Goal: Navigation & Orientation: Find specific page/section

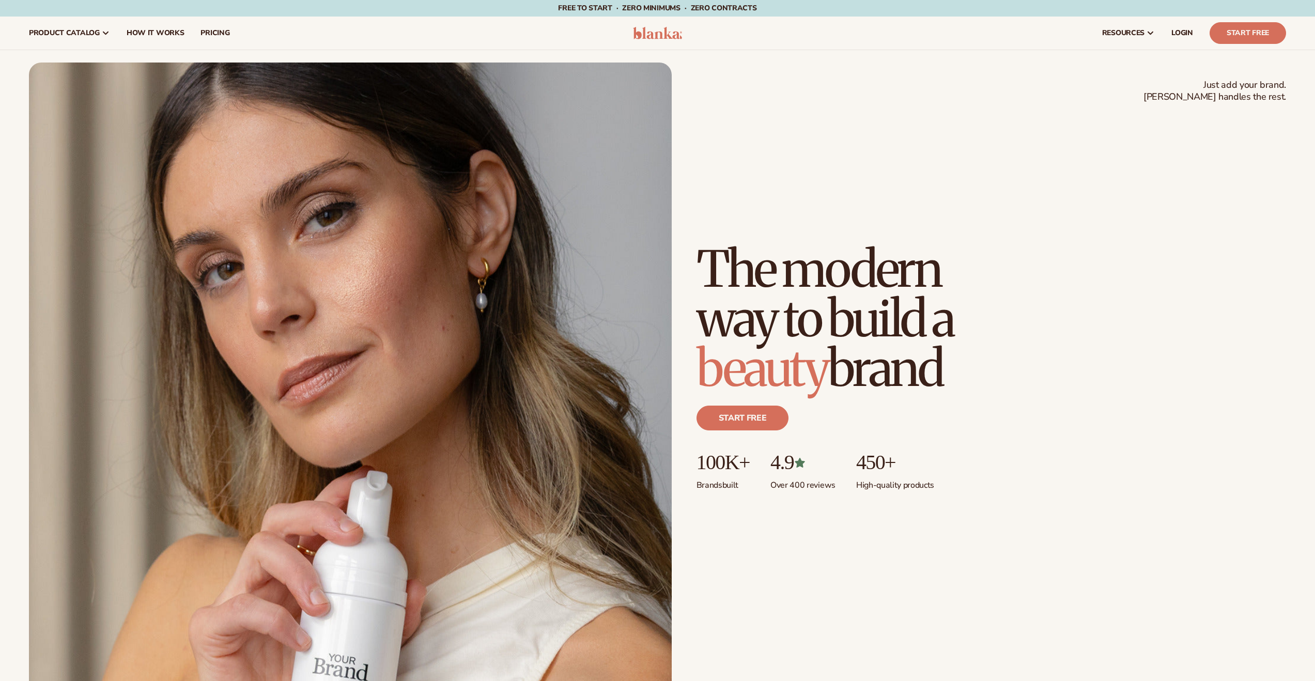
click at [911, 128] on div "Just add your brand. Blanka handles the rest. beauty,[MEDICAL_DATA],wellness,ma…" at bounding box center [657, 380] width 1257 height 635
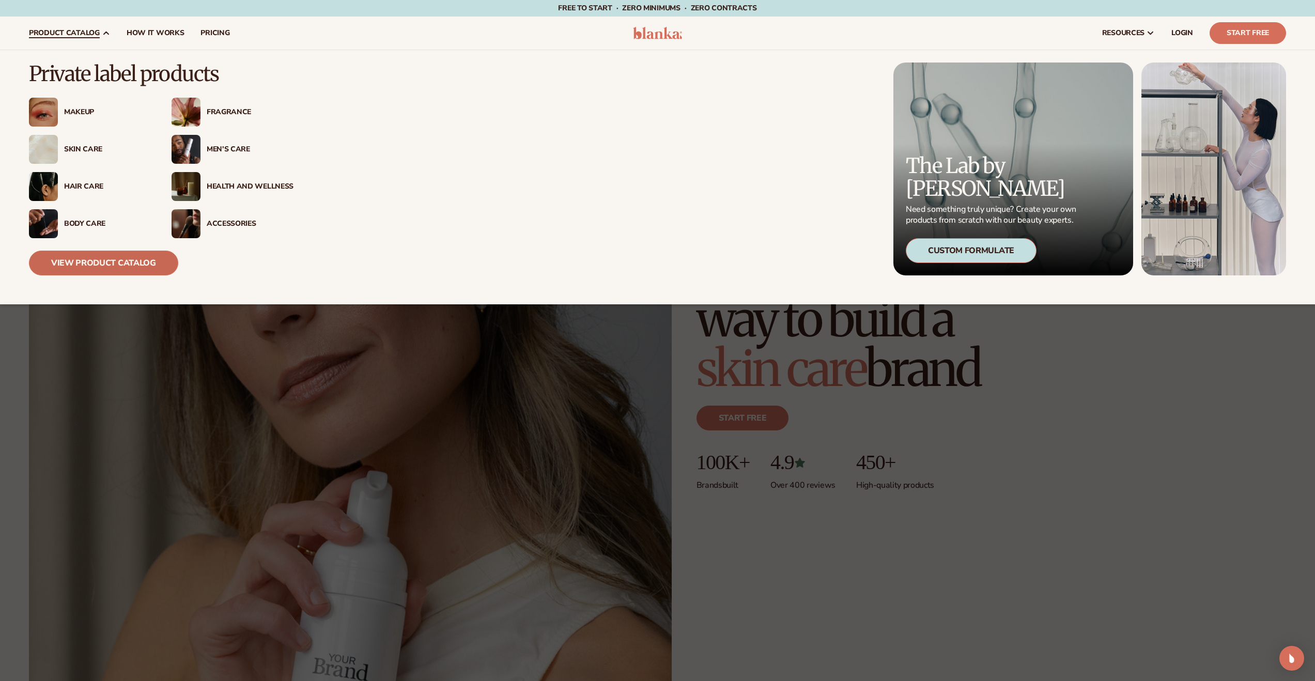
click at [106, 265] on link "View Product Catalog" at bounding box center [103, 263] width 149 height 25
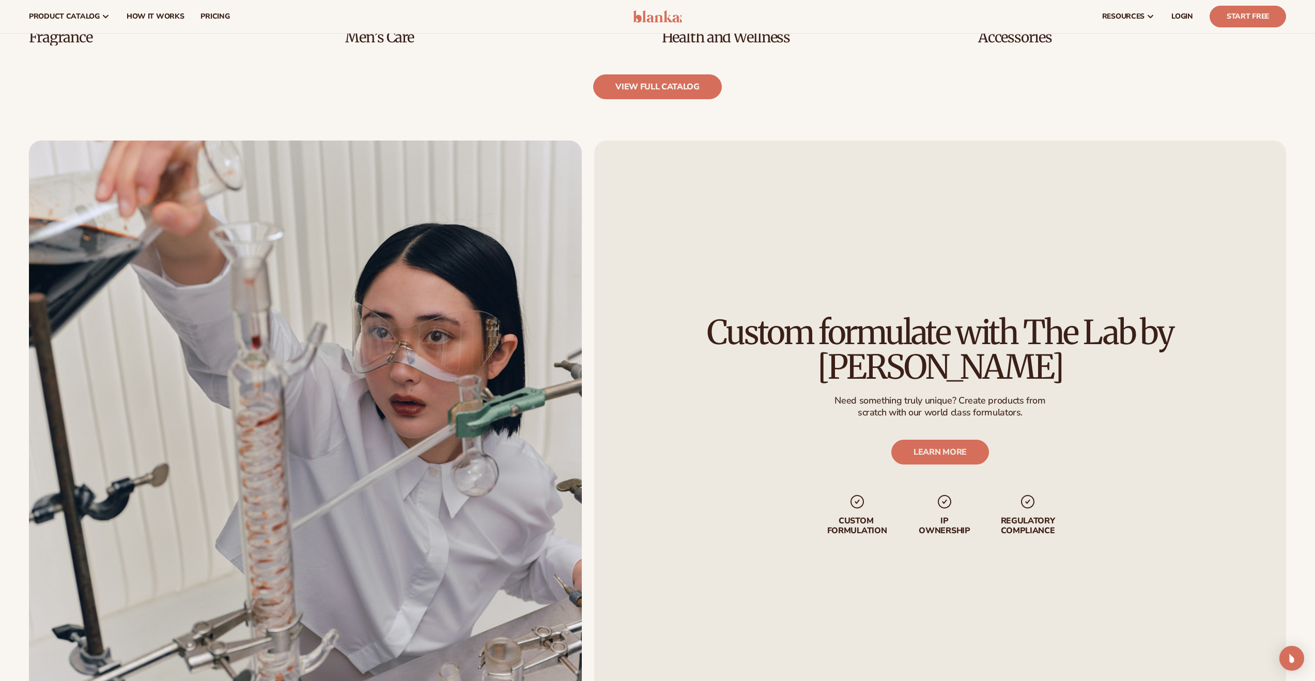
scroll to position [1378, 0]
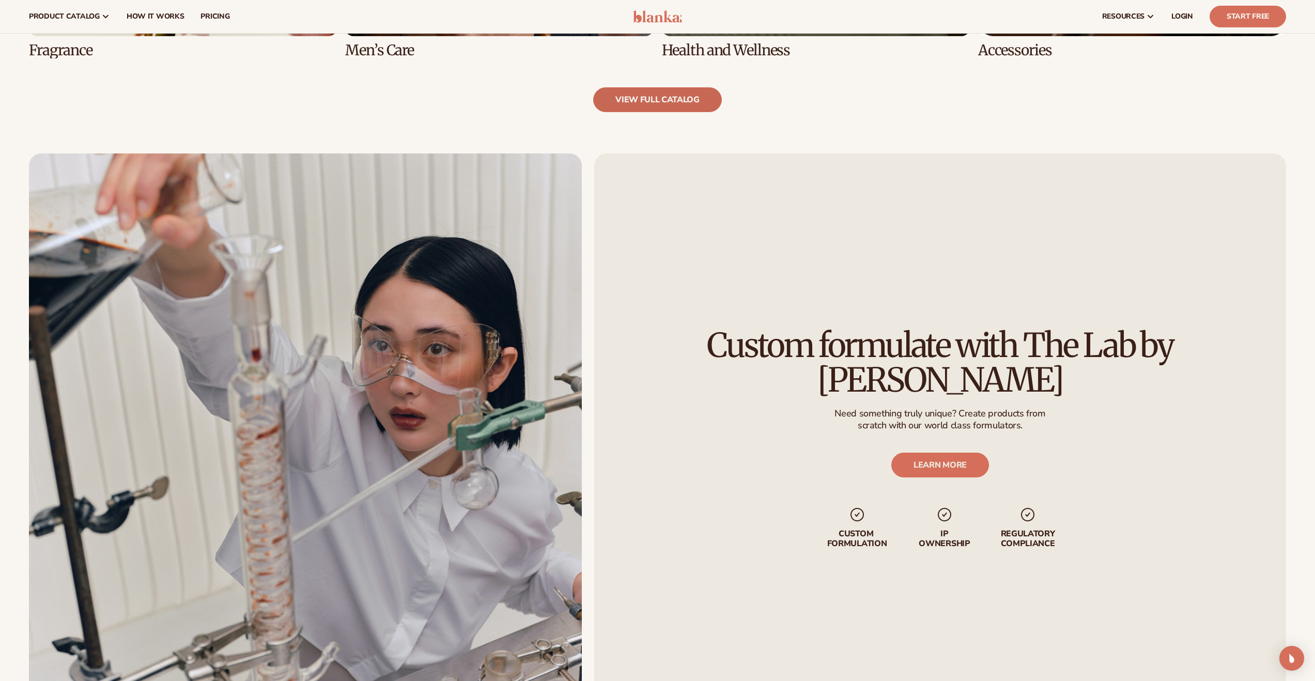
click at [658, 98] on link "view full catalog" at bounding box center [657, 99] width 129 height 25
